Goal: Information Seeking & Learning: Learn about a topic

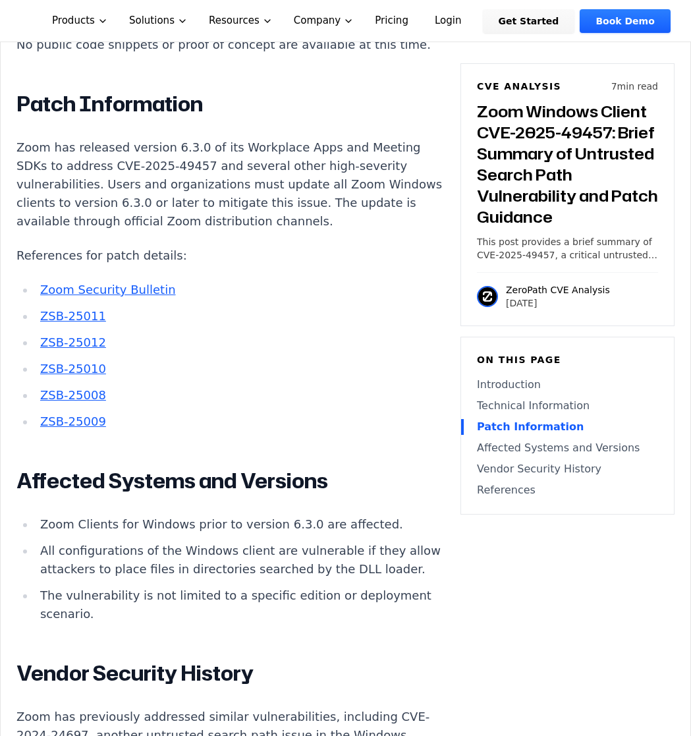
scroll to position [1692, 0]
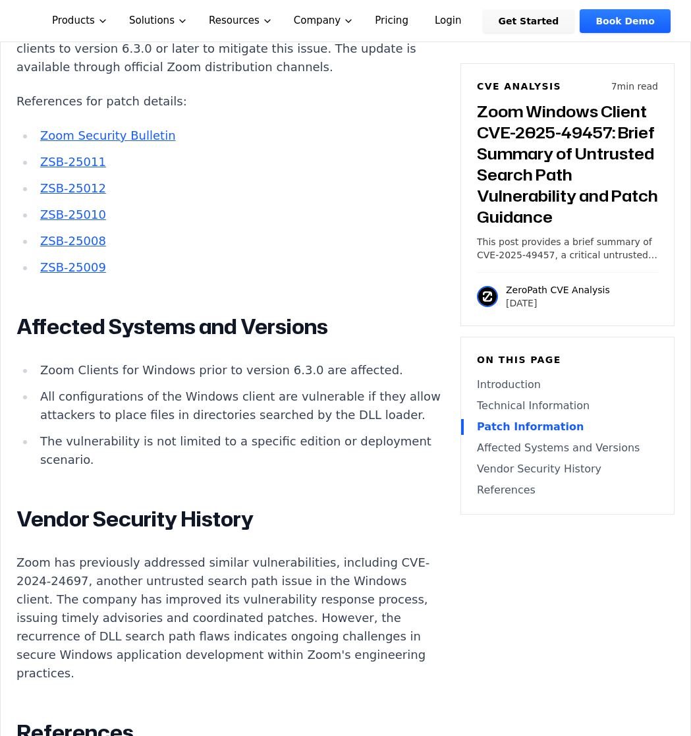
click at [343, 258] on li "ZSB-25009" at bounding box center [240, 267] width 410 height 18
